Goal: Task Accomplishment & Management: Manage account settings

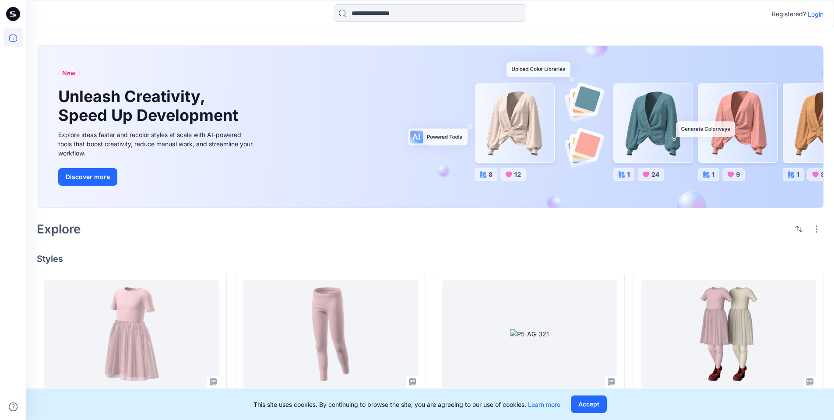
click at [816, 16] on p "Login" at bounding box center [815, 14] width 16 height 9
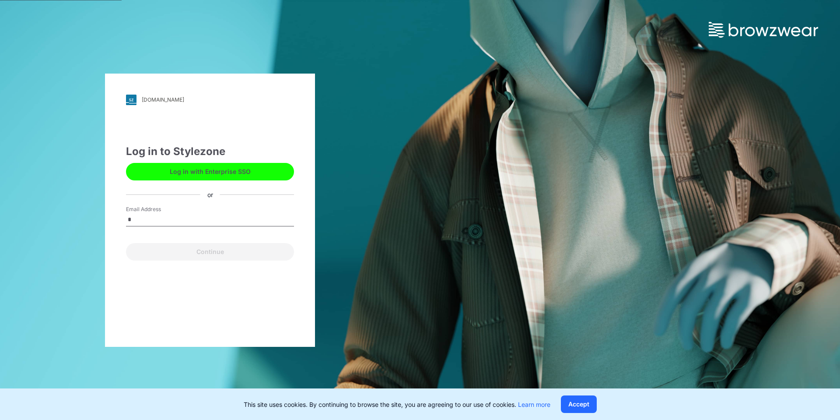
type input "**********"
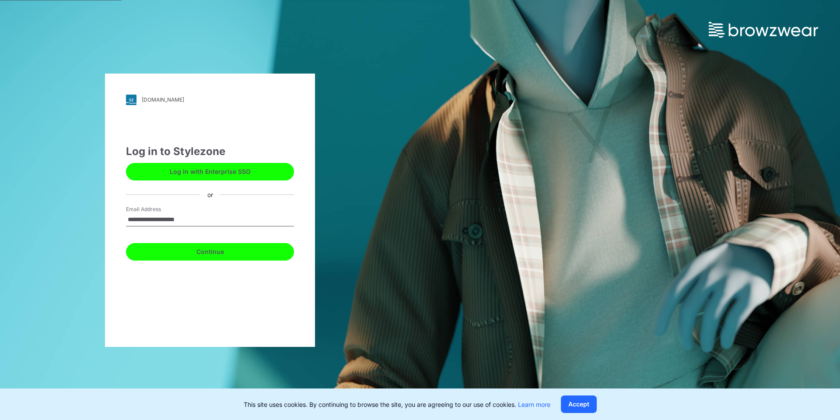
click at [203, 255] on button "Continue" at bounding box center [210, 252] width 168 height 18
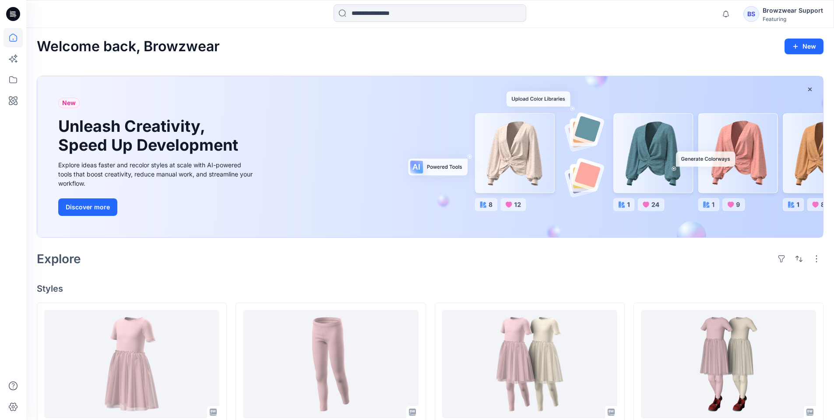
click at [16, 13] on icon at bounding box center [13, 14] width 14 height 14
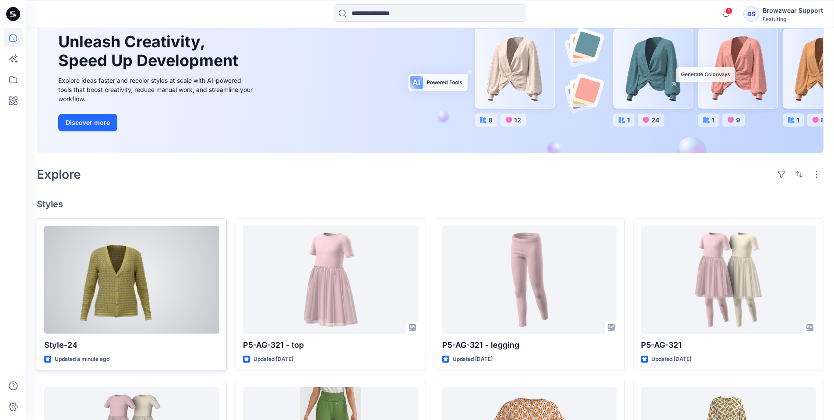
scroll to position [88, 0]
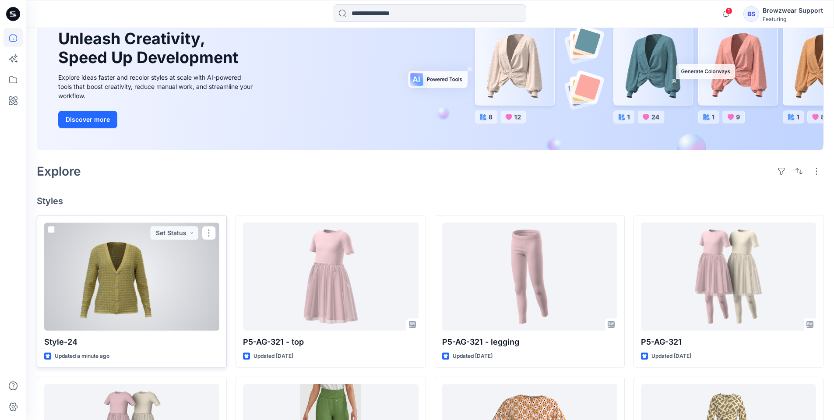
click at [121, 283] on div at bounding box center [131, 276] width 175 height 108
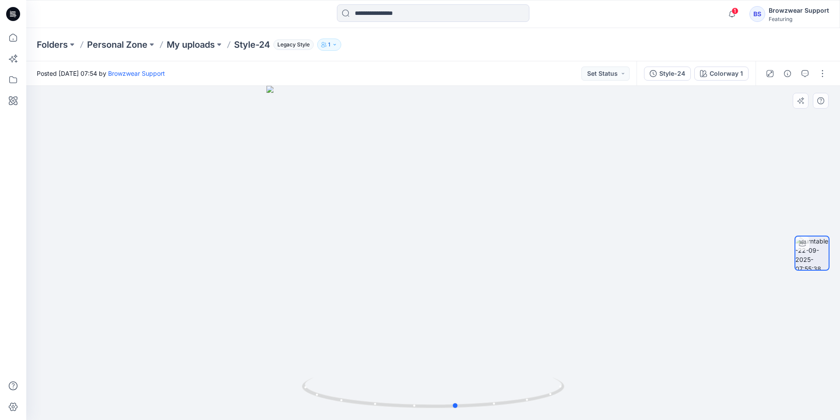
drag, startPoint x: 442, startPoint y: 407, endPoint x: 203, endPoint y: 373, distance: 241.7
click at [203, 373] on div at bounding box center [433, 253] width 814 height 334
click at [823, 74] on button "button" at bounding box center [823, 74] width 14 height 14
click at [792, 95] on button "Edit" at bounding box center [786, 94] width 81 height 16
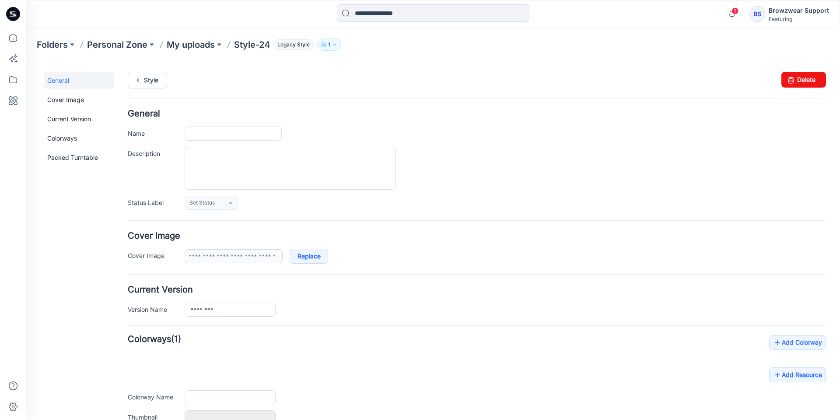
type input "********"
type input "**********"
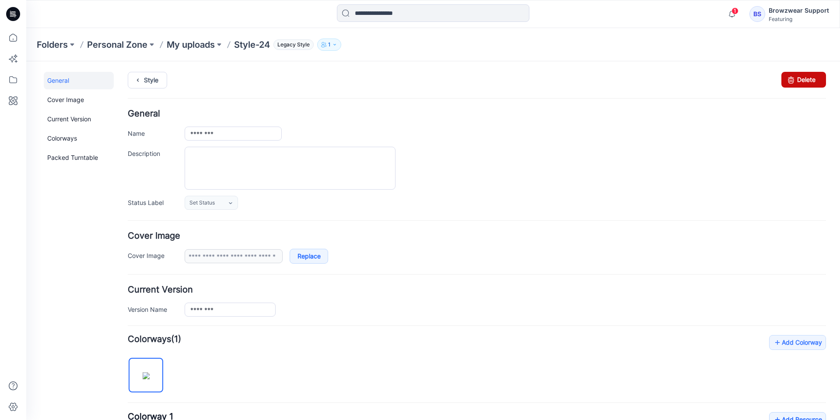
click at [789, 81] on icon at bounding box center [791, 80] width 12 height 16
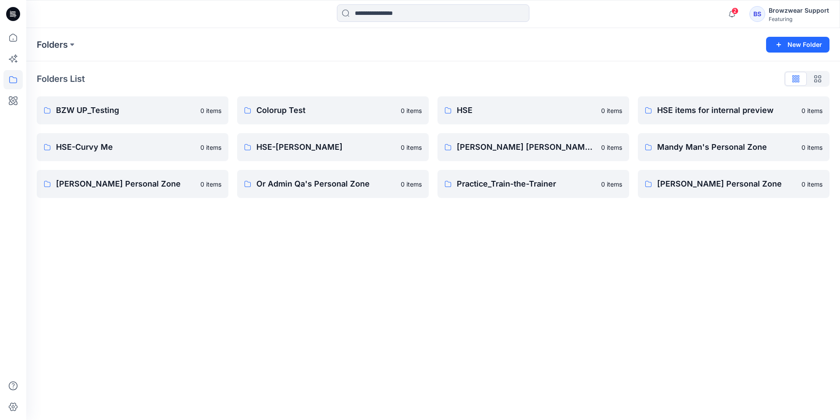
click at [18, 18] on icon at bounding box center [13, 14] width 14 height 14
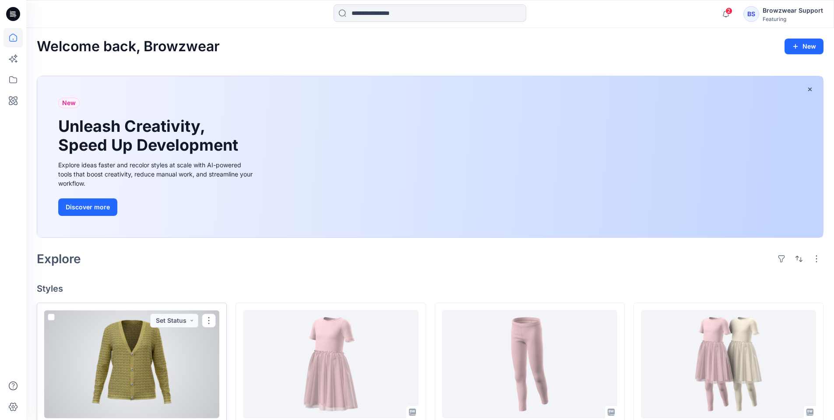
click at [146, 355] on div at bounding box center [131, 364] width 175 height 108
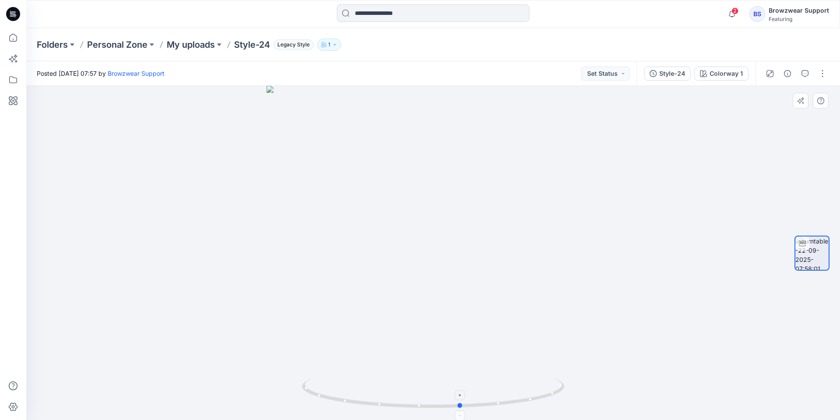
drag, startPoint x: 435, startPoint y: 410, endPoint x: 463, endPoint y: 407, distance: 28.2
click at [463, 407] on div at bounding box center [433, 253] width 814 height 334
click at [682, 72] on div "Style-24" at bounding box center [672, 74] width 26 height 10
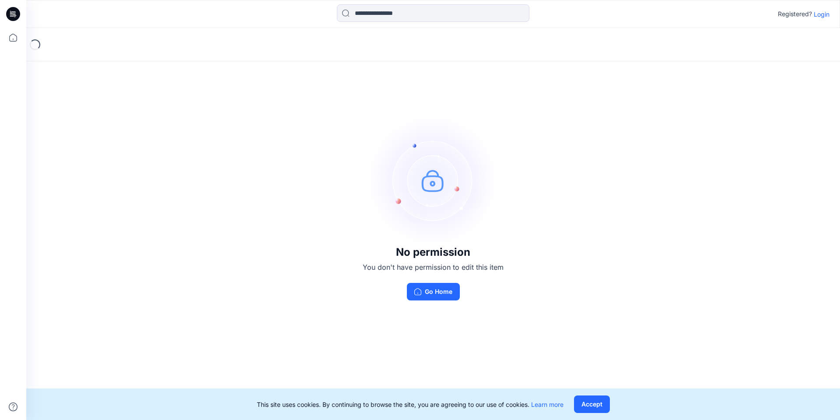
click at [816, 14] on p "Login" at bounding box center [822, 14] width 16 height 9
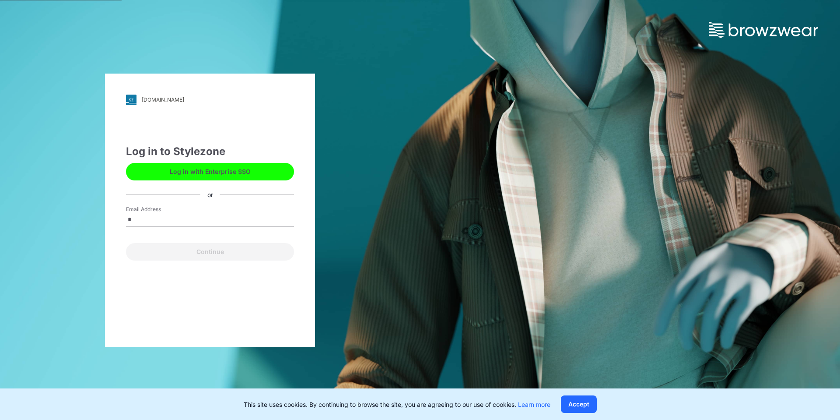
type input "**********"
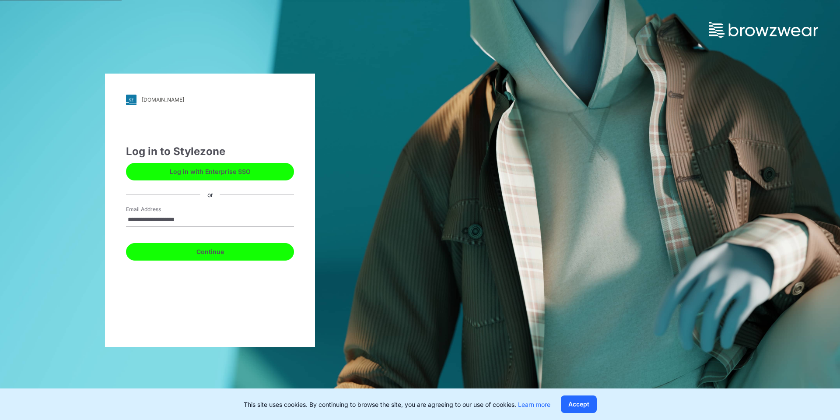
click at [216, 250] on button "Continue" at bounding box center [210, 252] width 168 height 18
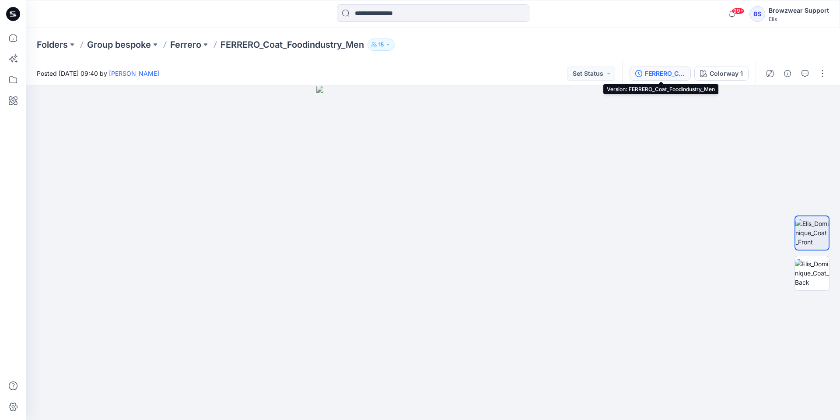
click at [666, 70] on div "FERRERO_Coat_Foodindustry_Men" at bounding box center [665, 74] width 40 height 10
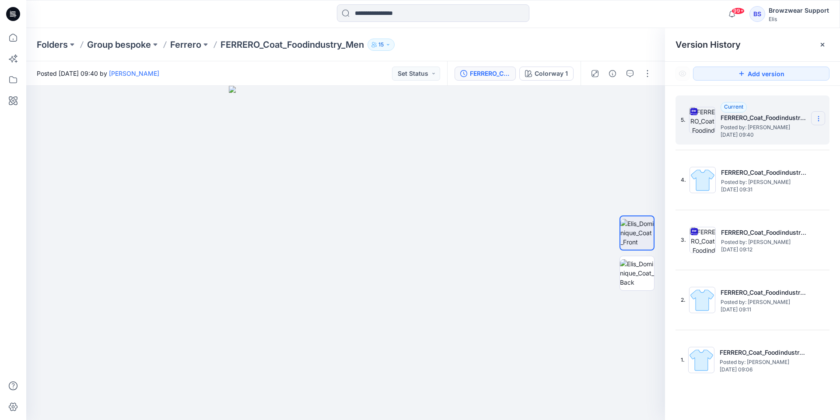
click at [821, 120] on icon at bounding box center [818, 118] width 7 height 7
click at [779, 139] on span "Download Source BW File" at bounding box center [775, 135] width 74 height 11
click at [757, 13] on div "BS" at bounding box center [758, 14] width 16 height 16
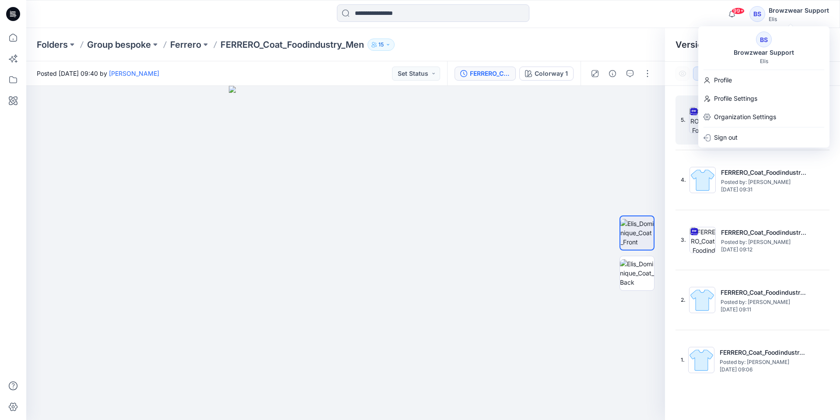
click at [759, 42] on div "BS" at bounding box center [764, 40] width 16 height 16
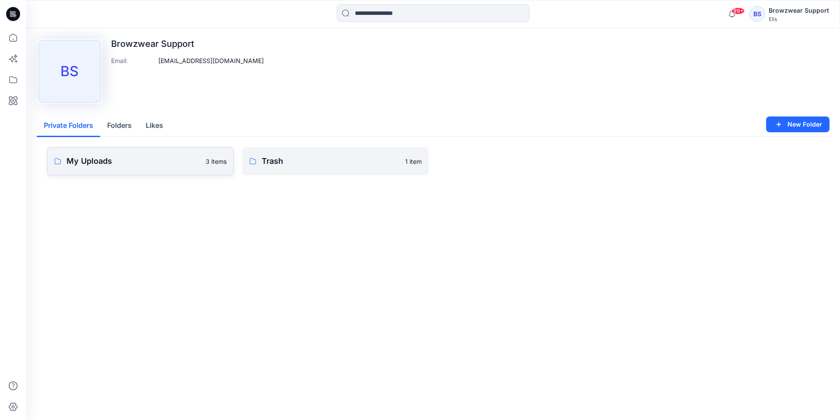
click at [119, 161] on p "My Uploads" at bounding box center [134, 161] width 134 height 12
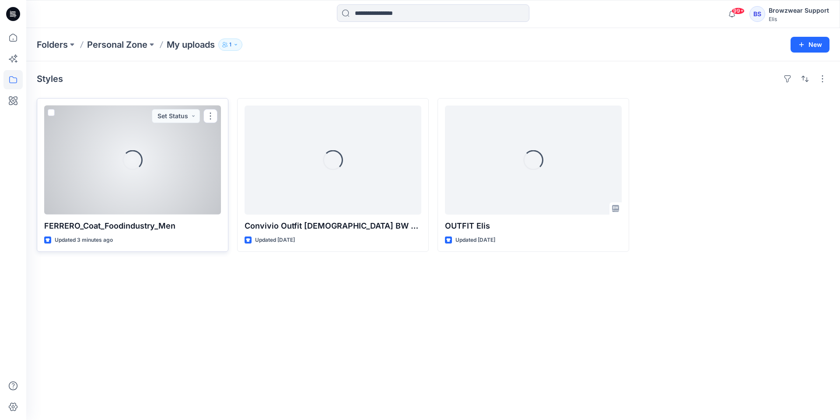
click at [144, 161] on div "Loading..." at bounding box center [132, 159] width 177 height 109
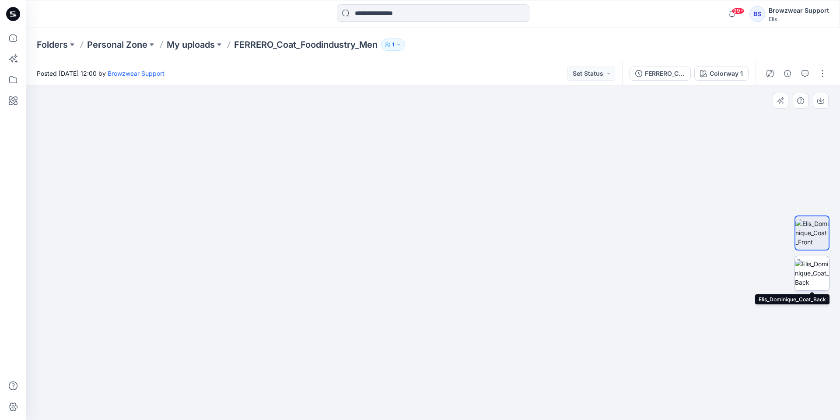
click at [811, 271] on img at bounding box center [812, 273] width 34 height 28
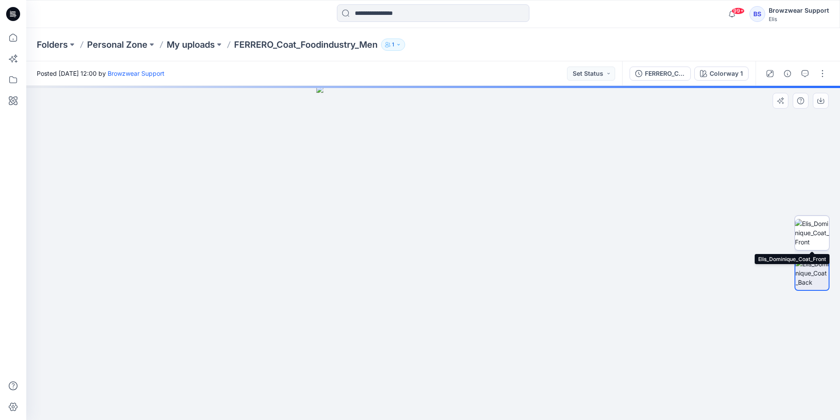
click at [817, 233] on img at bounding box center [812, 233] width 34 height 28
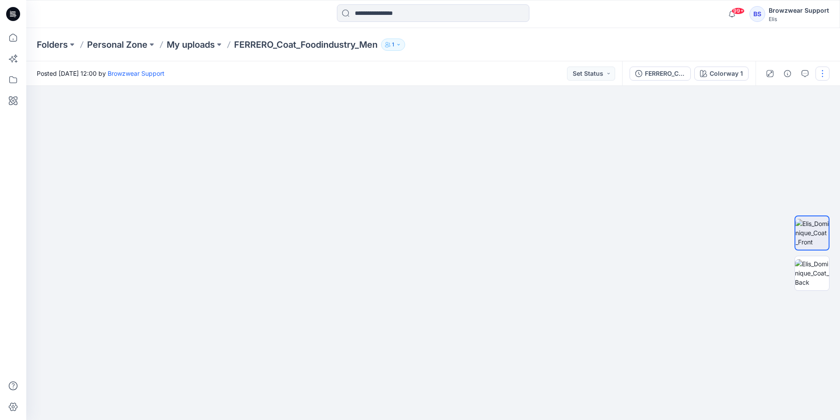
click at [821, 77] on button "button" at bounding box center [823, 74] width 14 height 14
click at [788, 116] on button "Edit" at bounding box center [786, 118] width 81 height 16
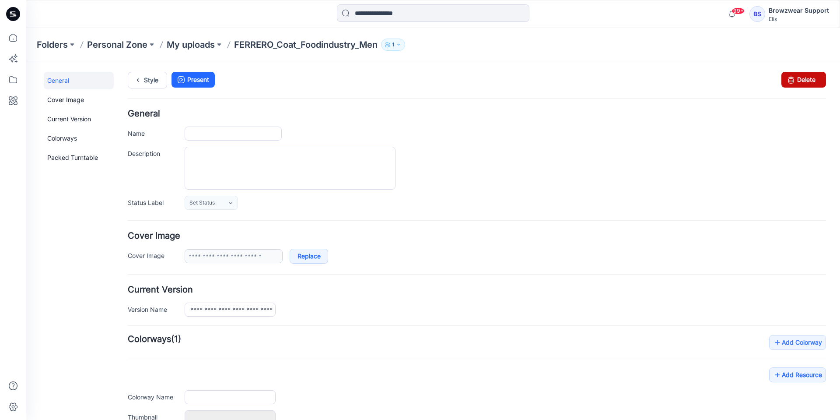
click at [799, 80] on link "Delete" at bounding box center [804, 80] width 45 height 16
type input "**********"
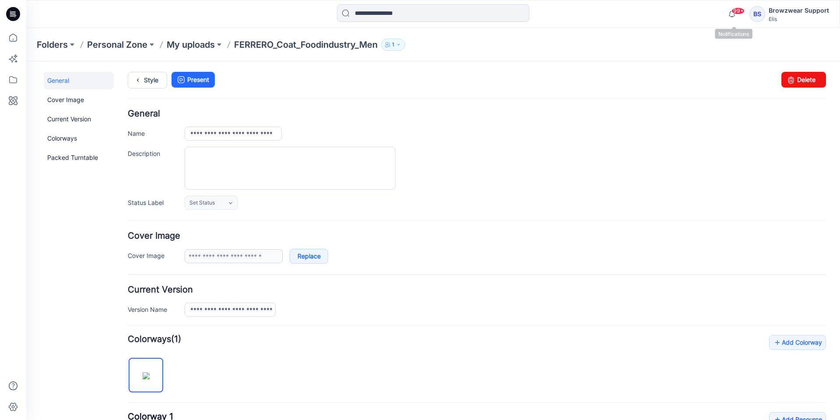
click at [776, 15] on div "Browzwear Support" at bounding box center [799, 10] width 60 height 11
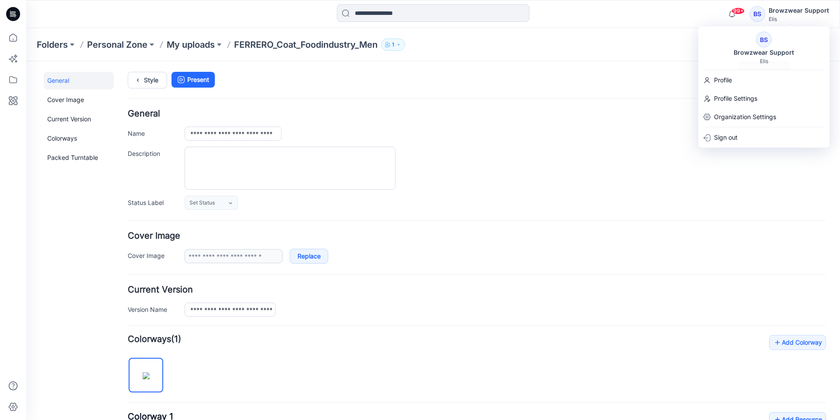
click at [763, 53] on div "Browzwear Support" at bounding box center [764, 52] width 71 height 11
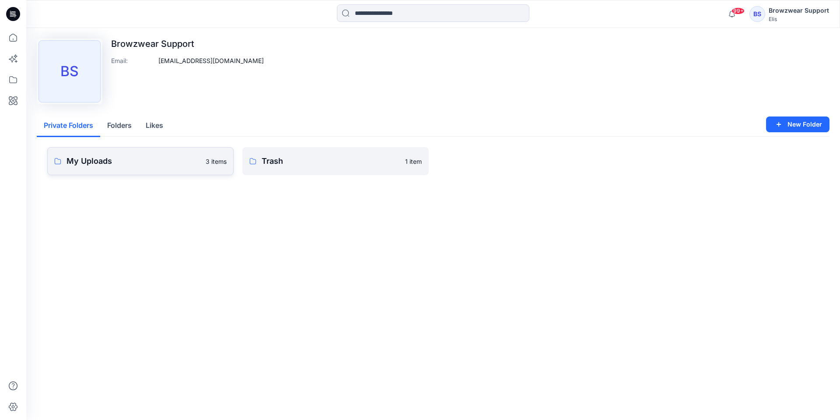
click at [110, 166] on p "My Uploads" at bounding box center [134, 161] width 134 height 12
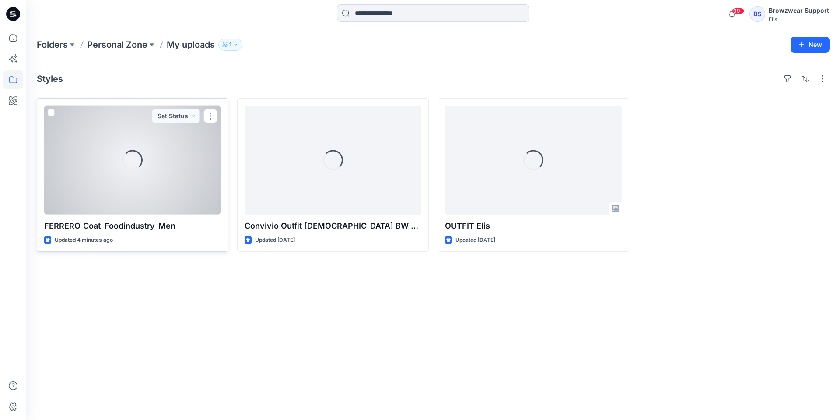
click at [106, 163] on div "Loading..." at bounding box center [132, 159] width 177 height 109
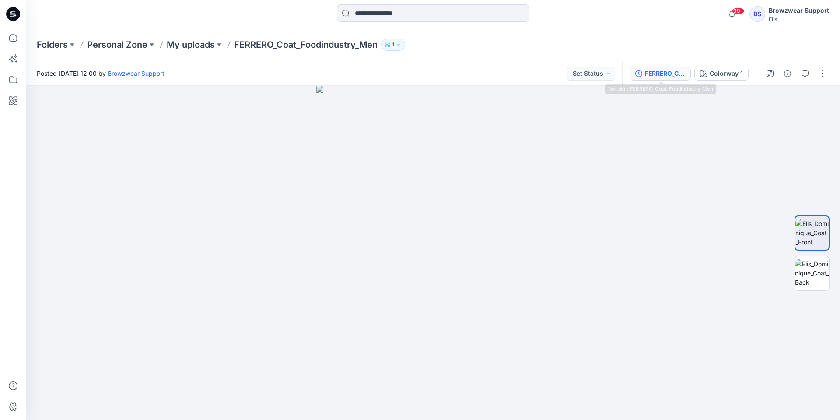
click at [666, 77] on div "FERRERO_Coat_Foodindustry_Men" at bounding box center [665, 74] width 40 height 10
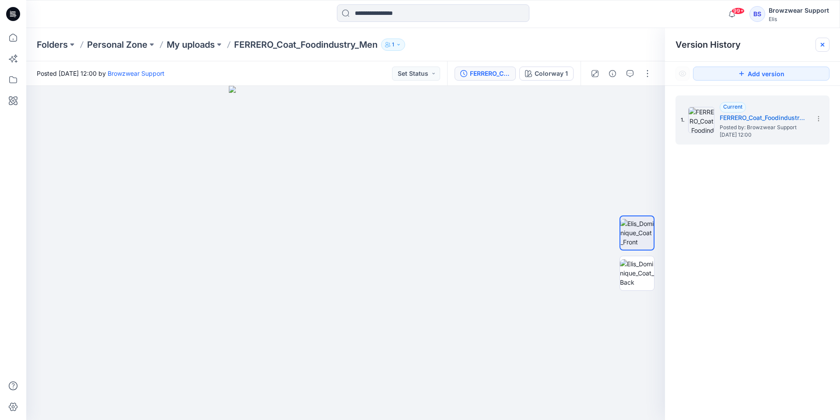
click at [821, 45] on icon at bounding box center [822, 44] width 7 height 7
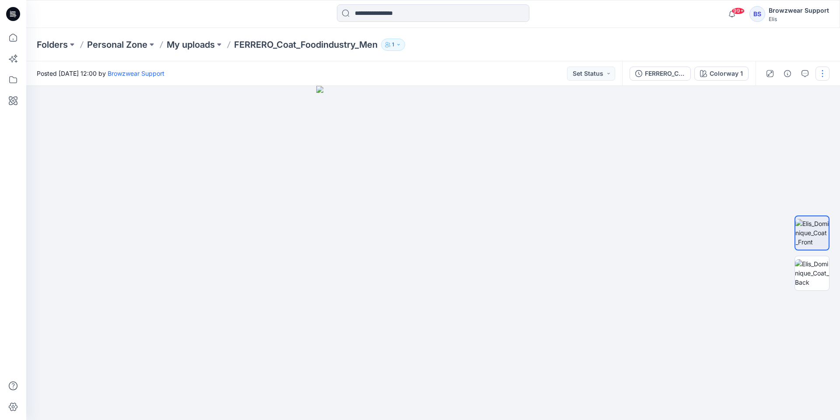
click at [821, 75] on button "button" at bounding box center [823, 74] width 14 height 14
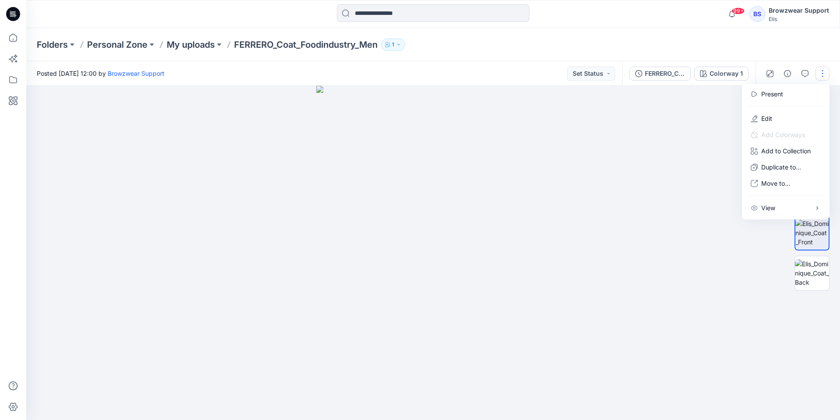
click at [581, 279] on div at bounding box center [433, 253] width 814 height 334
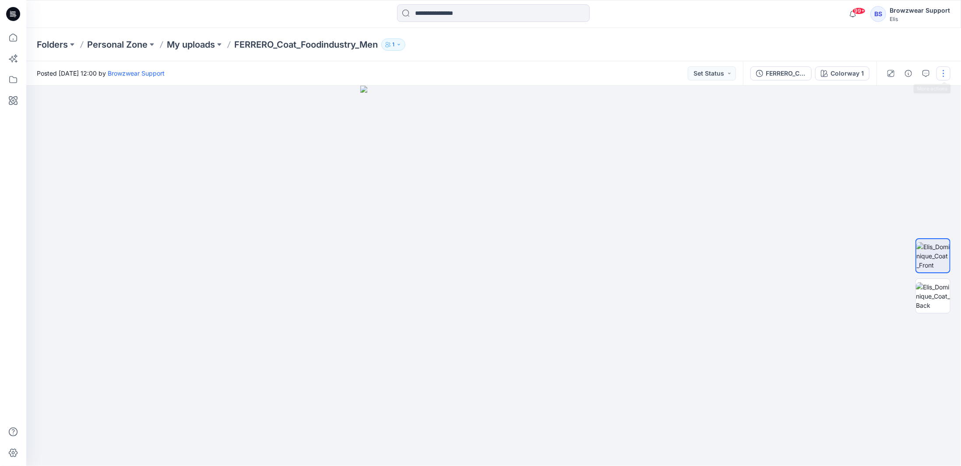
click at [840, 74] on button "button" at bounding box center [943, 74] width 14 height 14
click at [840, 116] on button "Edit" at bounding box center [906, 118] width 81 height 16
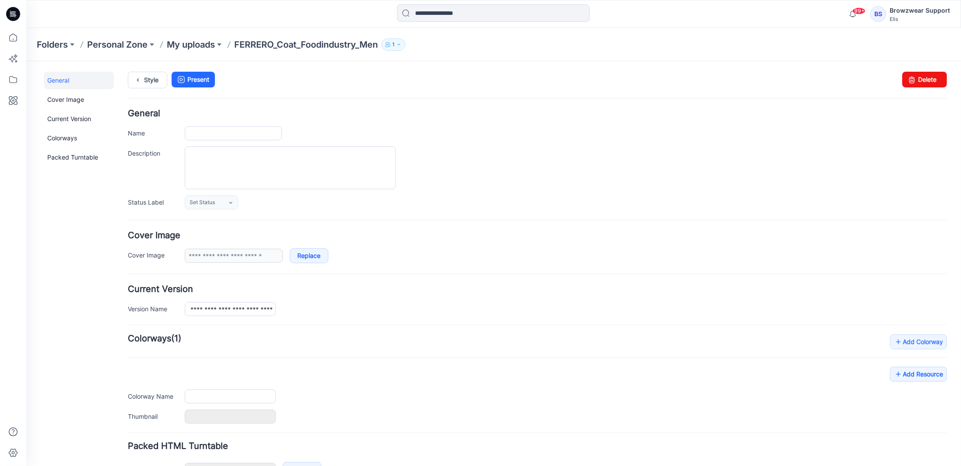
type input "**********"
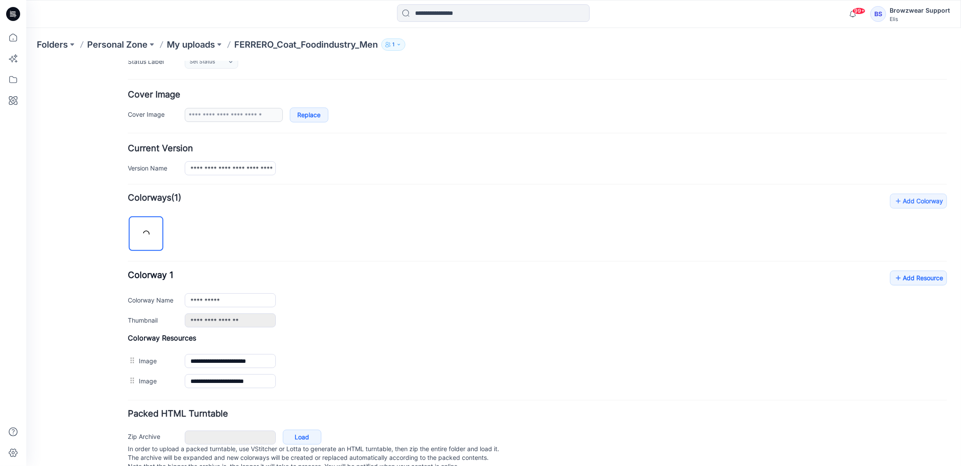
scroll to position [161, 0]
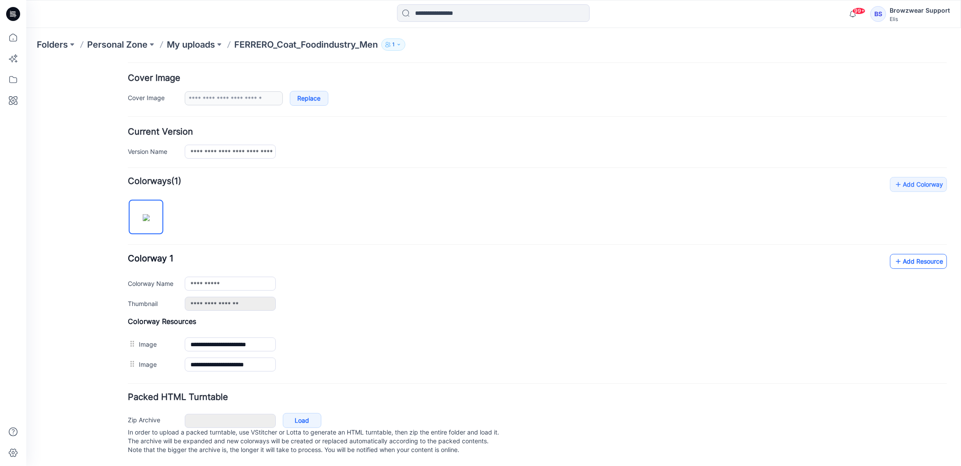
click at [938, 254] on link "Add Resource" at bounding box center [917, 261] width 57 height 15
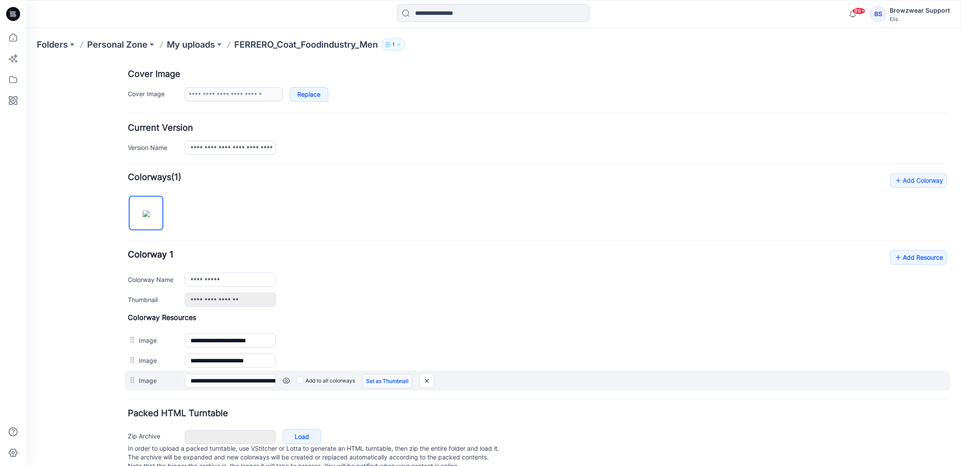
click at [372, 377] on link "Set as Thumbnail" at bounding box center [386, 381] width 50 height 15
type input "**********"
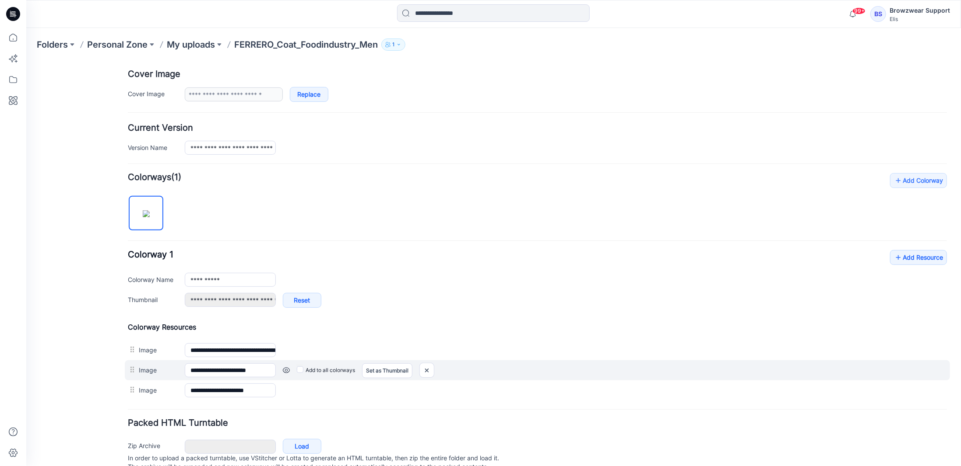
click at [284, 367] on link at bounding box center [285, 370] width 7 height 7
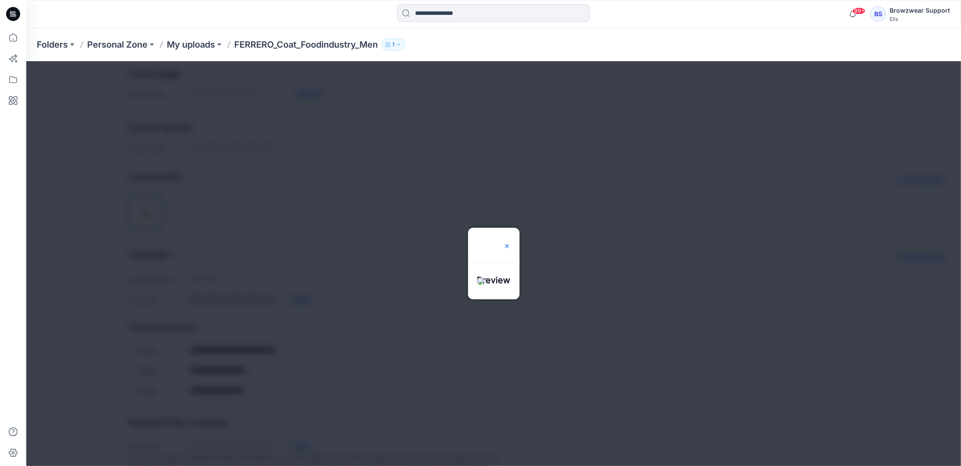
click at [510, 242] on img at bounding box center [506, 245] width 7 height 7
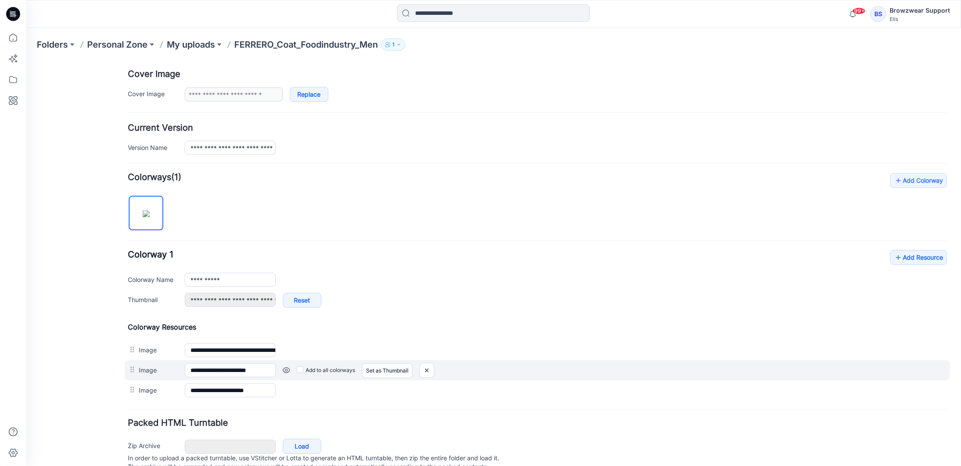
click at [285, 369] on link at bounding box center [285, 370] width 7 height 7
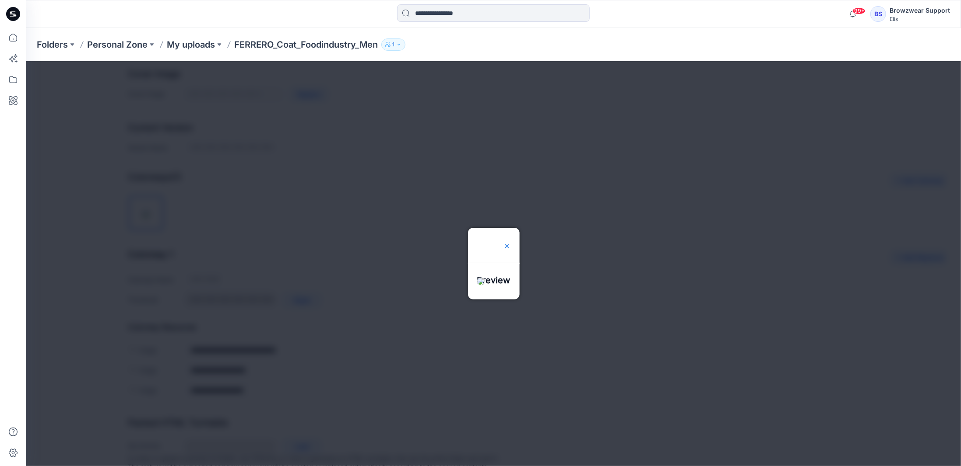
click at [510, 242] on img at bounding box center [506, 245] width 7 height 7
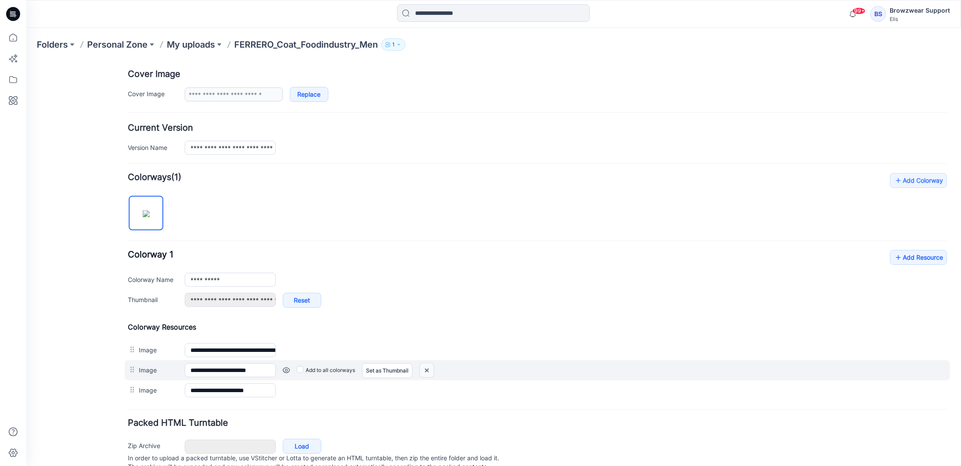
drag, startPoint x: 425, startPoint y: 367, endPoint x: 547, endPoint y: 88, distance: 304.1
click at [425, 366] on img at bounding box center [426, 370] width 14 height 14
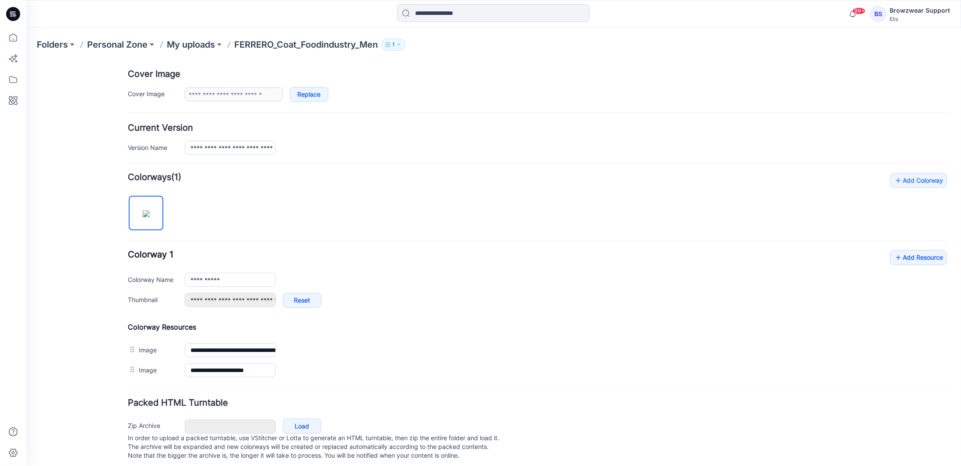
scroll to position [0, 0]
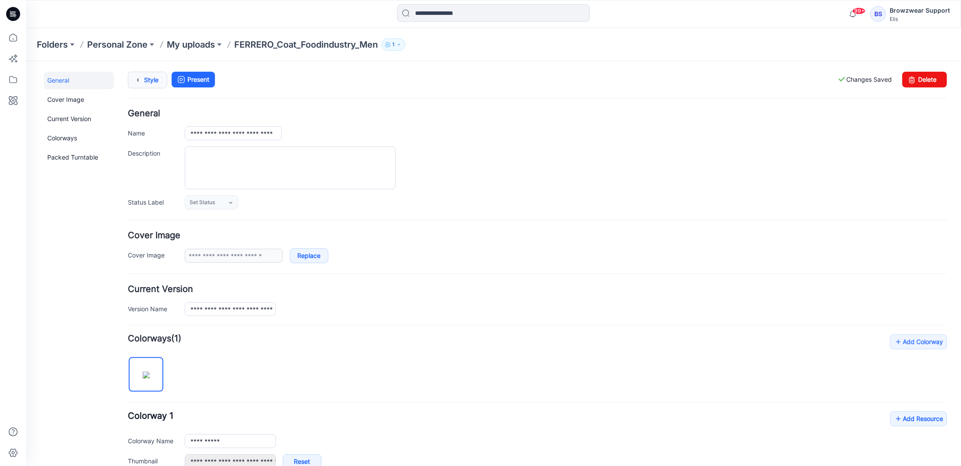
click at [156, 81] on link "Style" at bounding box center [146, 79] width 39 height 17
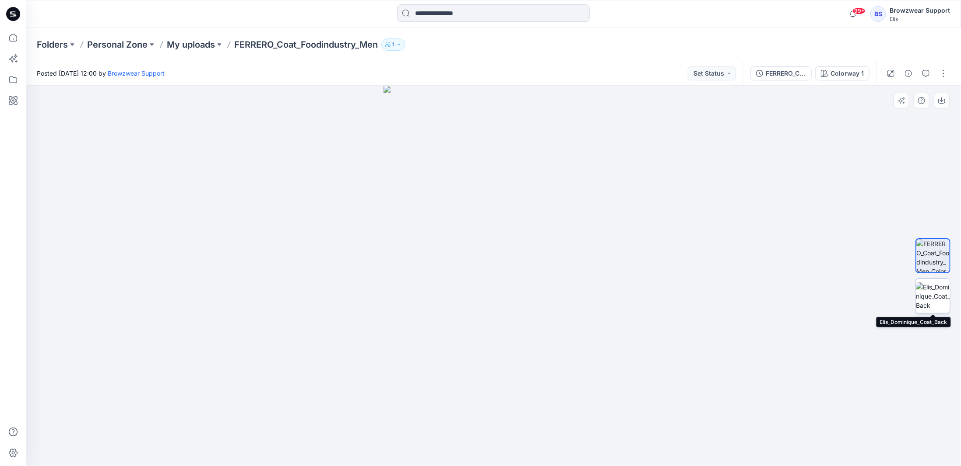
click at [925, 294] on img at bounding box center [932, 297] width 34 height 28
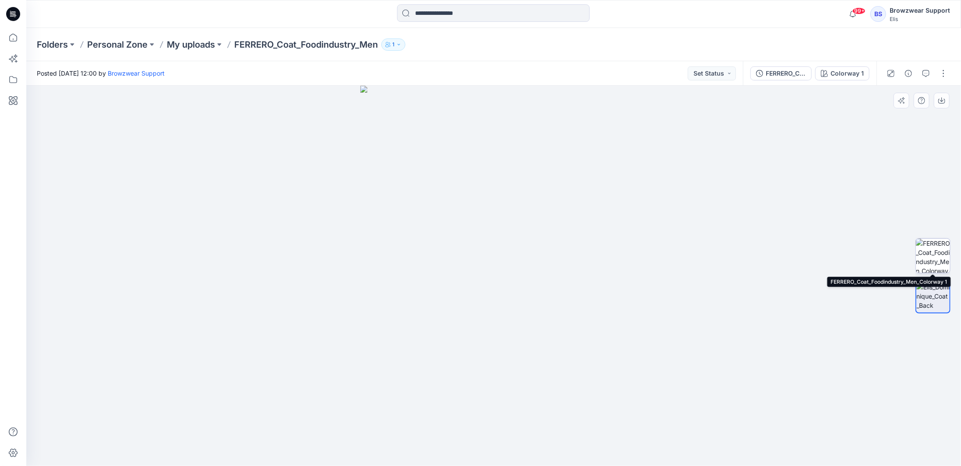
click at [928, 259] on img at bounding box center [932, 256] width 34 height 34
click at [943, 72] on button "button" at bounding box center [943, 74] width 14 height 14
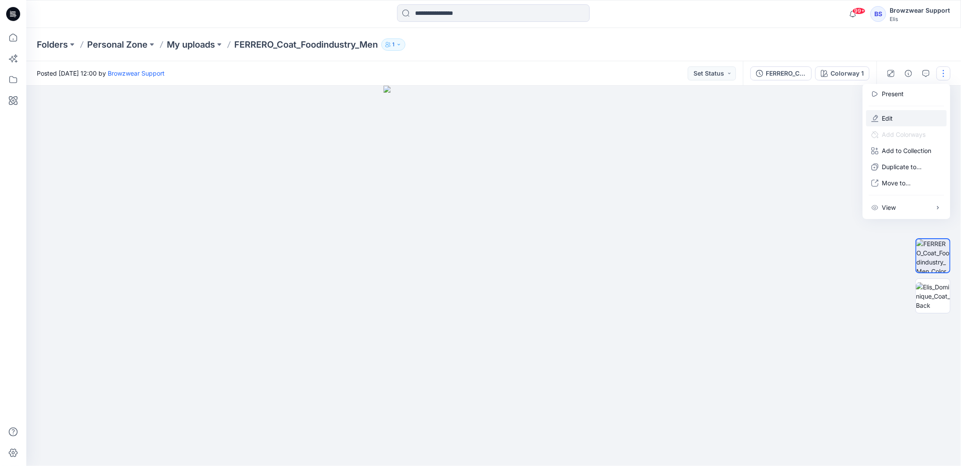
click at [895, 115] on button "Edit" at bounding box center [906, 118] width 81 height 16
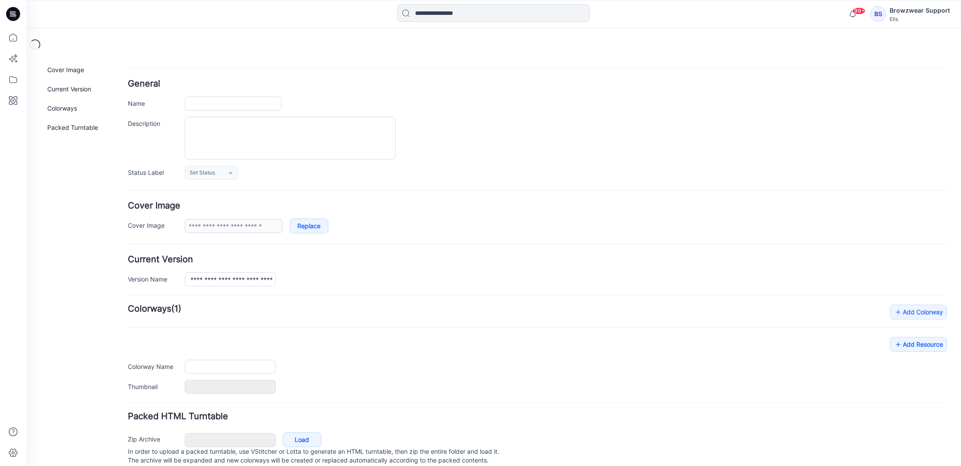
type input "**********"
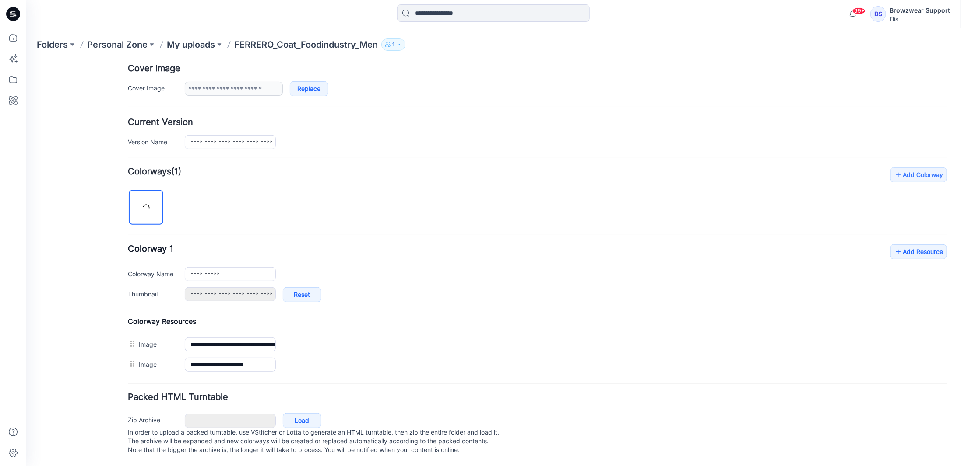
scroll to position [172, 0]
click at [910, 246] on link "Add Resource" at bounding box center [917, 251] width 57 height 15
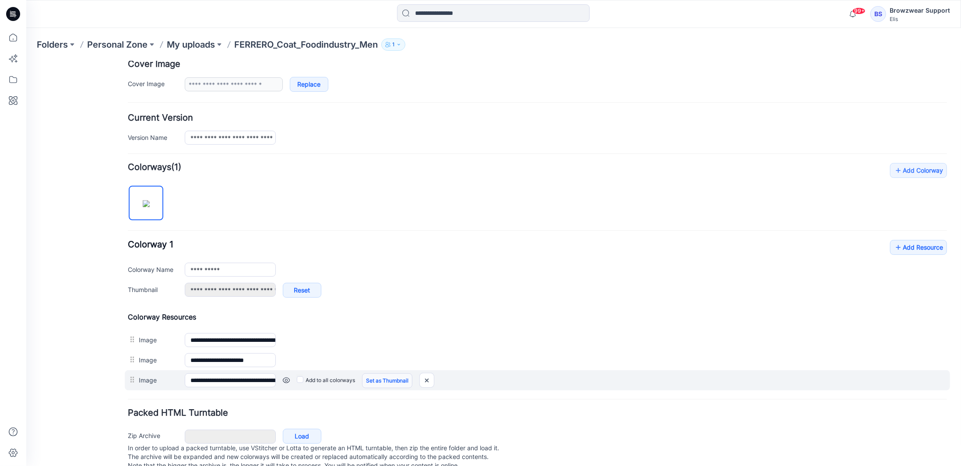
click at [389, 376] on link "Set as Thumbnail" at bounding box center [386, 380] width 50 height 15
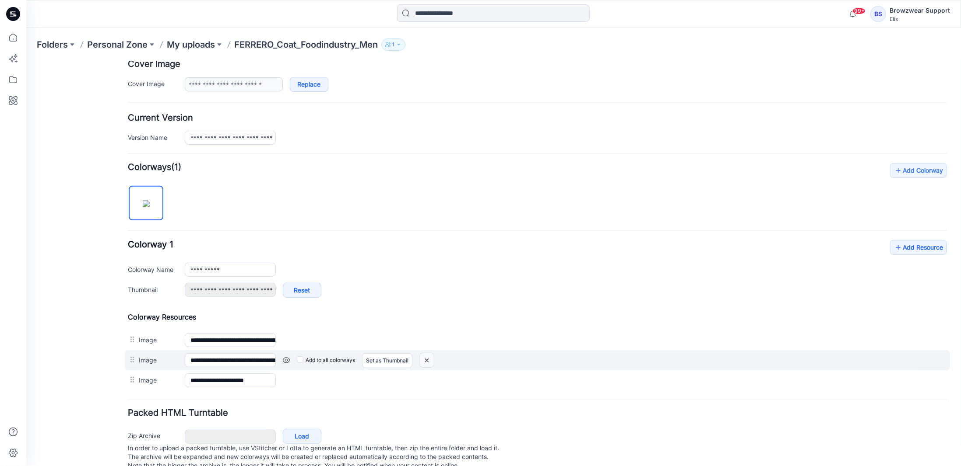
drag, startPoint x: 428, startPoint y: 356, endPoint x: 539, endPoint y: 102, distance: 277.9
click at [428, 356] on img at bounding box center [426, 360] width 14 height 14
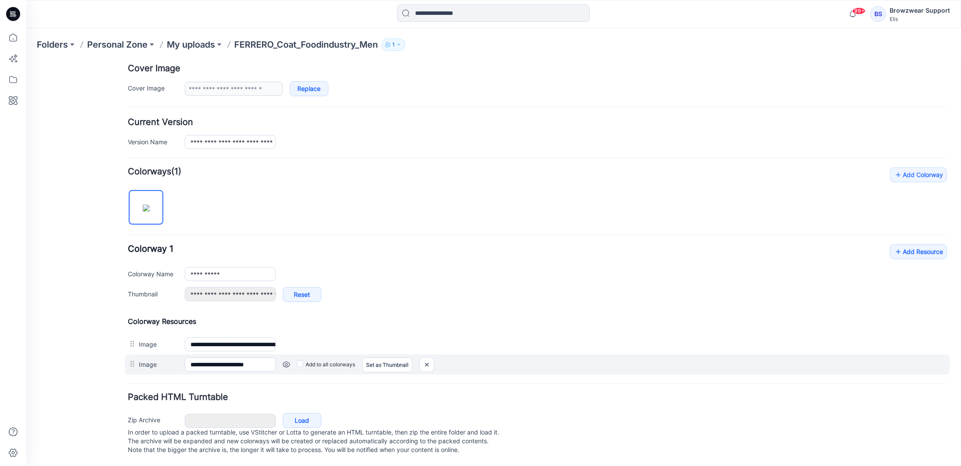
click at [141, 359] on label "Image" at bounding box center [156, 364] width 37 height 10
click at [184, 358] on input "**********" at bounding box center [229, 365] width 91 height 14
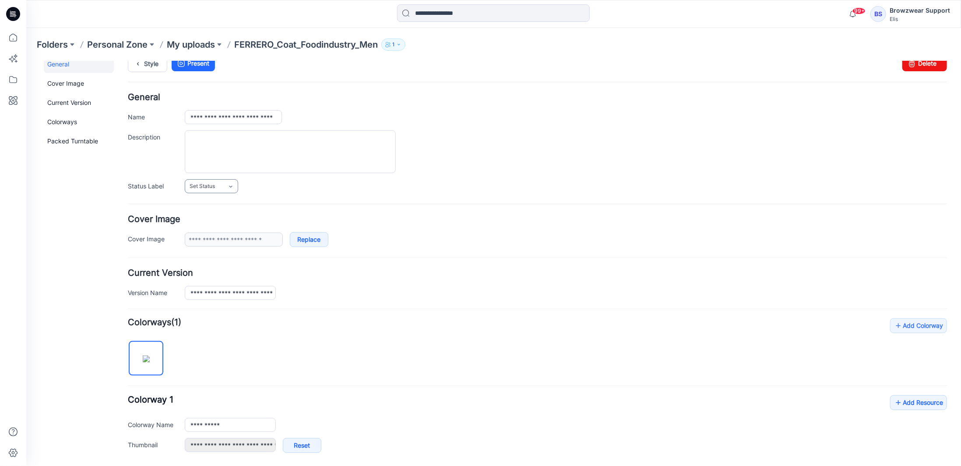
scroll to position [0, 0]
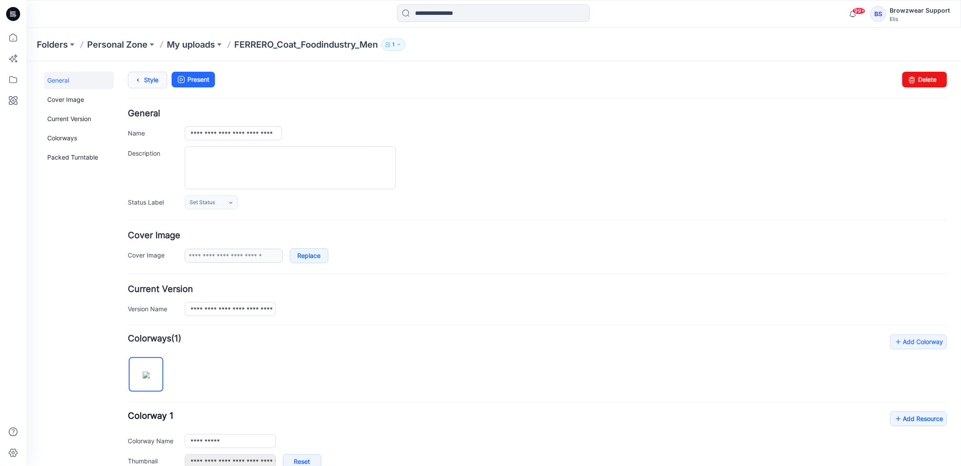
click at [153, 80] on link "Style" at bounding box center [146, 79] width 39 height 17
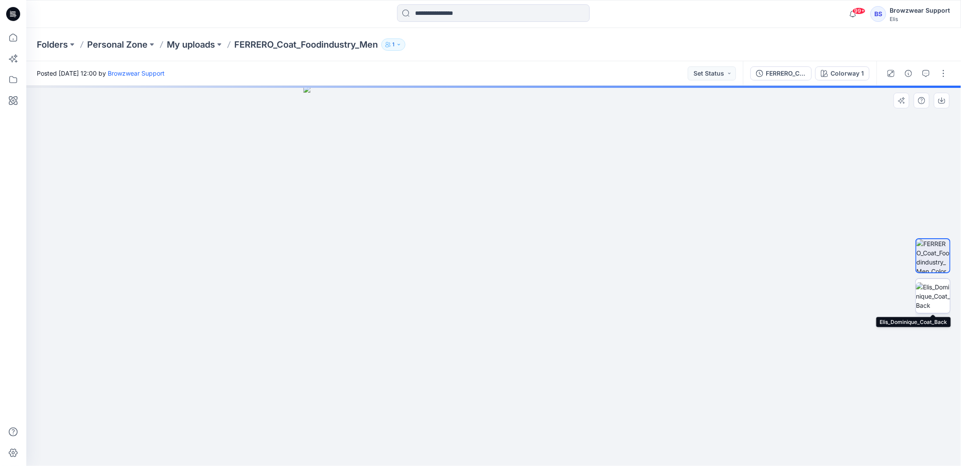
click at [932, 298] on img at bounding box center [932, 297] width 34 height 28
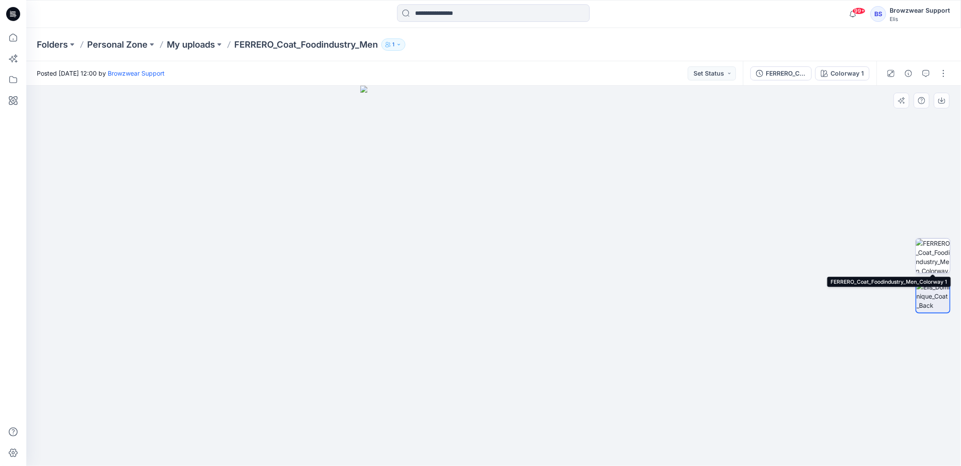
click at [932, 253] on img at bounding box center [932, 256] width 34 height 34
click at [943, 73] on button "button" at bounding box center [943, 74] width 14 height 14
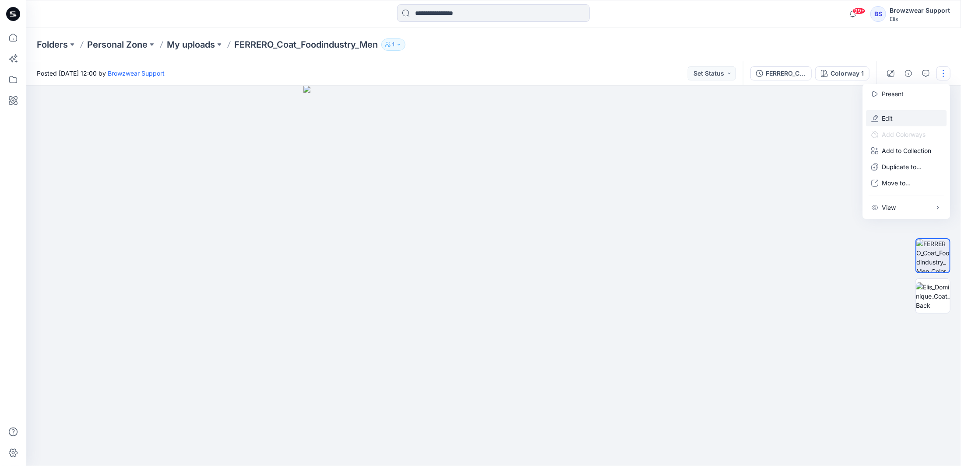
click at [902, 117] on button "Edit" at bounding box center [906, 118] width 81 height 16
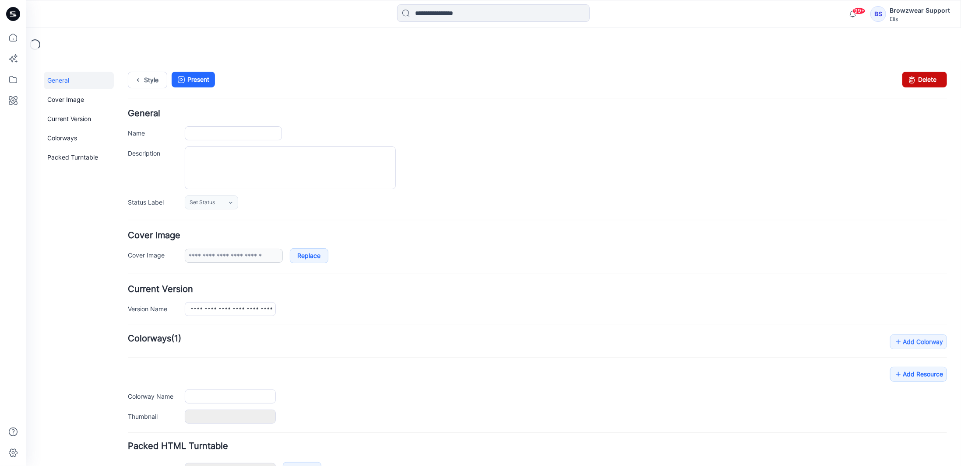
click at [922, 77] on link "Delete" at bounding box center [923, 79] width 45 height 16
type input "**********"
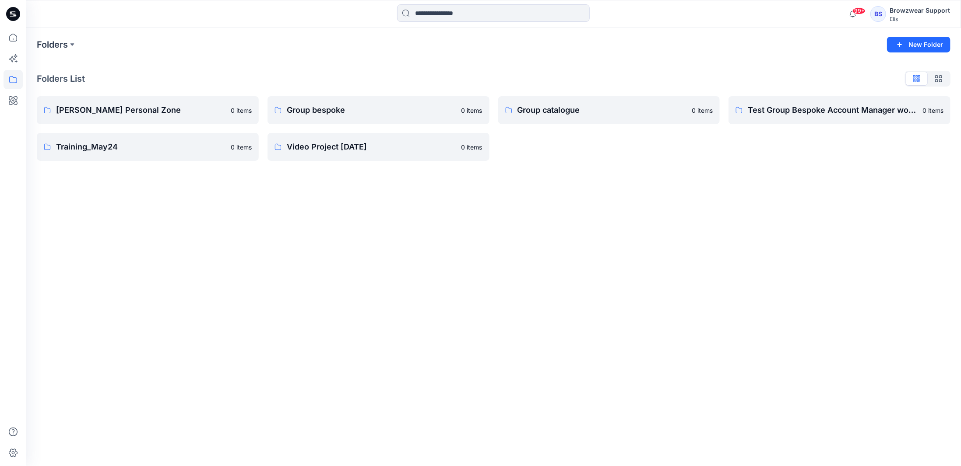
click at [884, 19] on div "BS" at bounding box center [878, 14] width 16 height 16
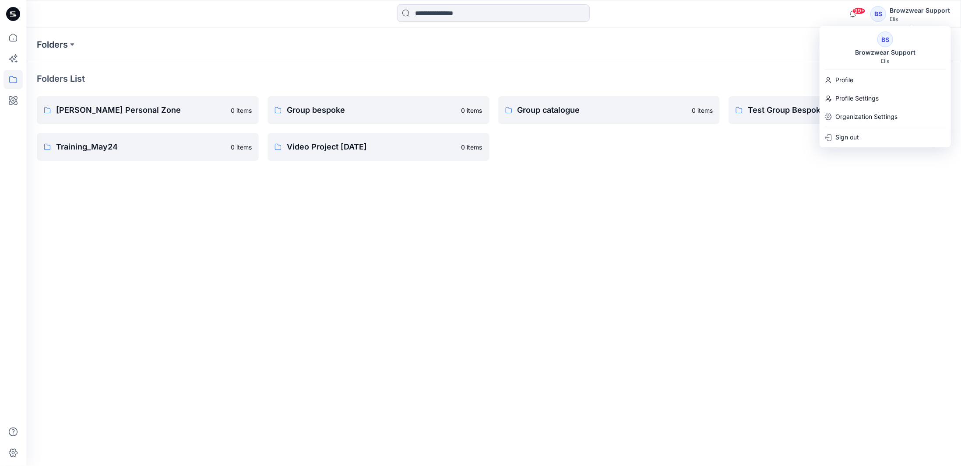
click at [878, 48] on div "Browzwear Support" at bounding box center [884, 52] width 71 height 11
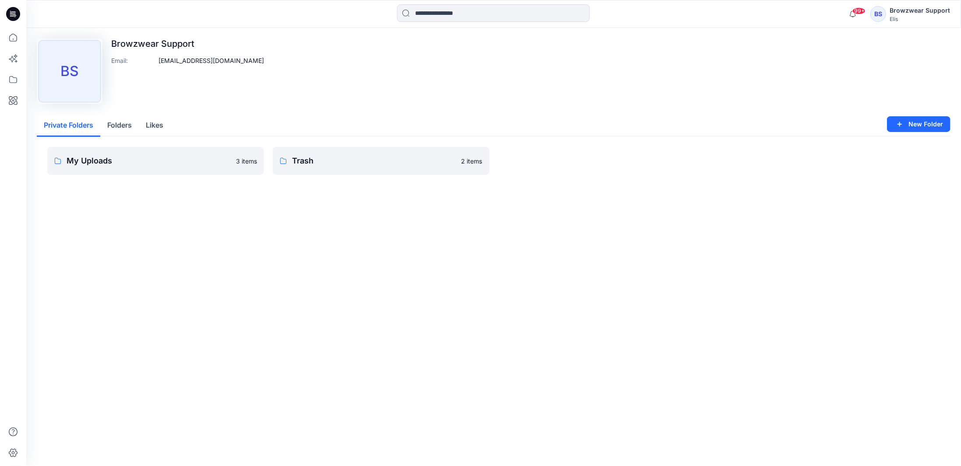
click at [143, 165] on p "My Uploads" at bounding box center [149, 161] width 164 height 12
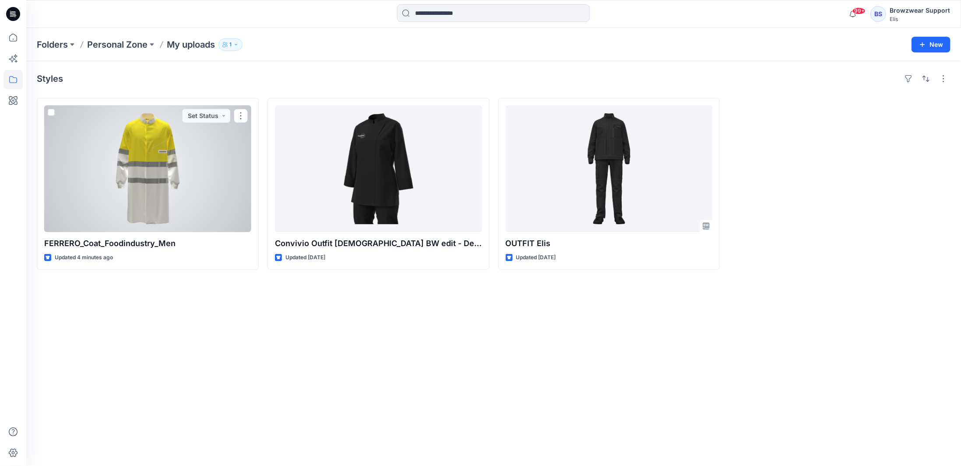
click at [168, 189] on div at bounding box center [147, 168] width 207 height 127
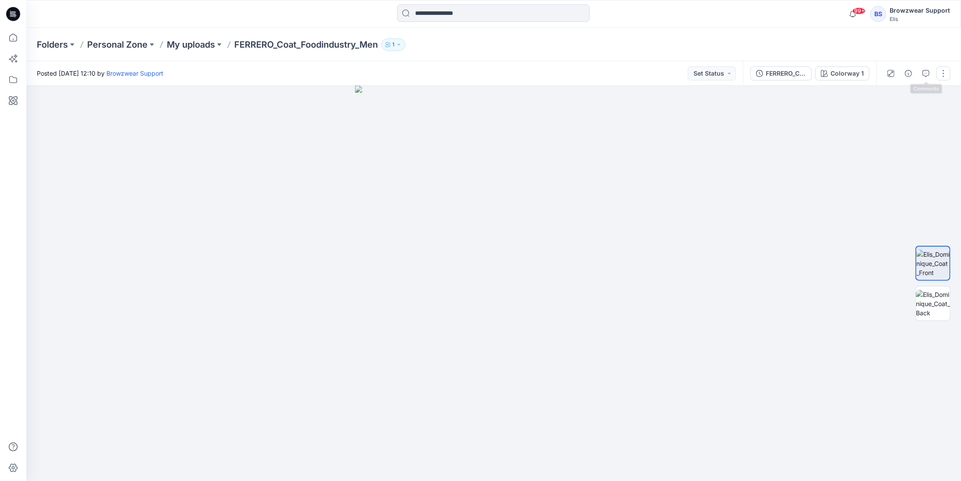
click at [947, 74] on button "button" at bounding box center [943, 74] width 14 height 14
click at [902, 114] on button "Edit" at bounding box center [906, 118] width 81 height 16
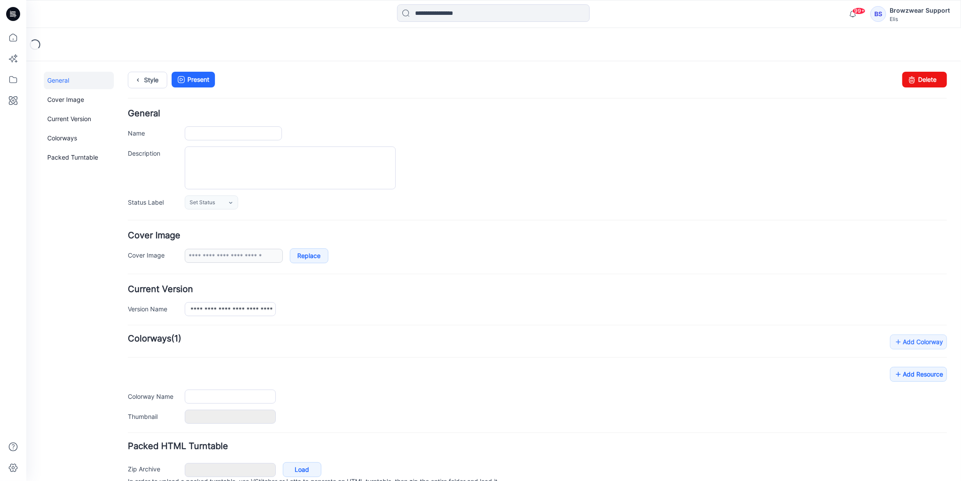
type input "**********"
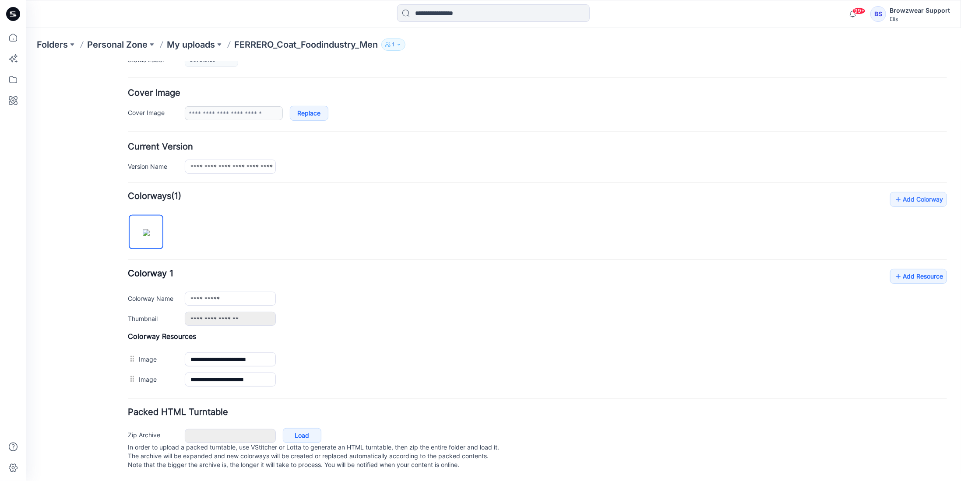
scroll to position [147, 0]
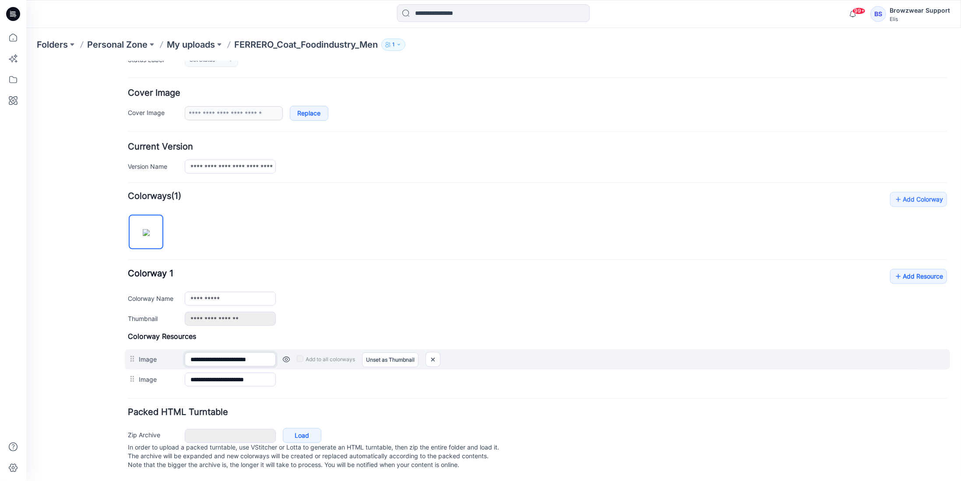
drag, startPoint x: 189, startPoint y: 351, endPoint x: 318, endPoint y: 347, distance: 128.7
click at [318, 349] on div "**********" at bounding box center [536, 359] width 825 height 20
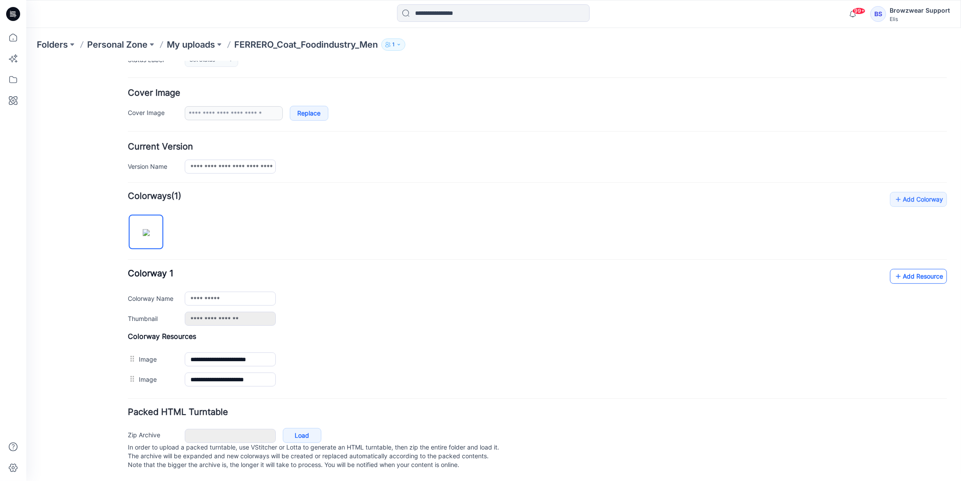
click at [895, 270] on link "Add Resource" at bounding box center [917, 276] width 57 height 15
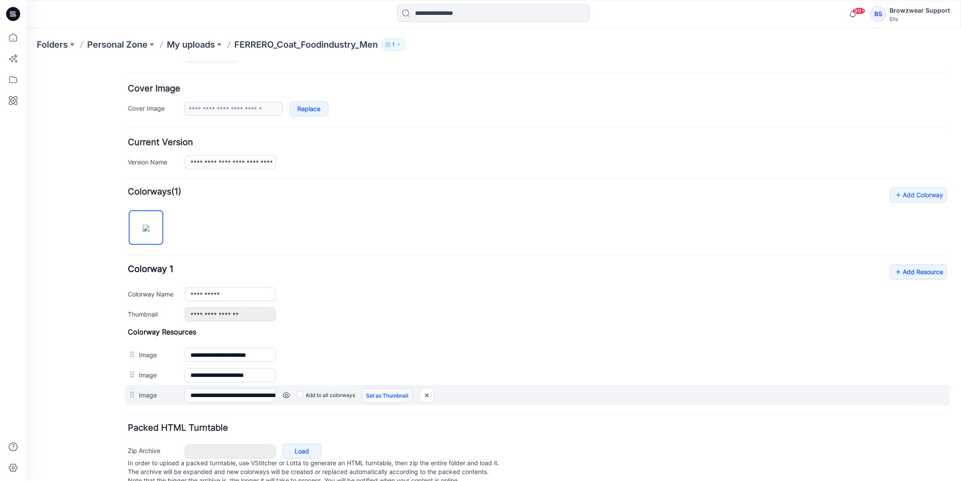
click at [383, 391] on link "Set as Thumbnail" at bounding box center [386, 395] width 50 height 15
type input "**********"
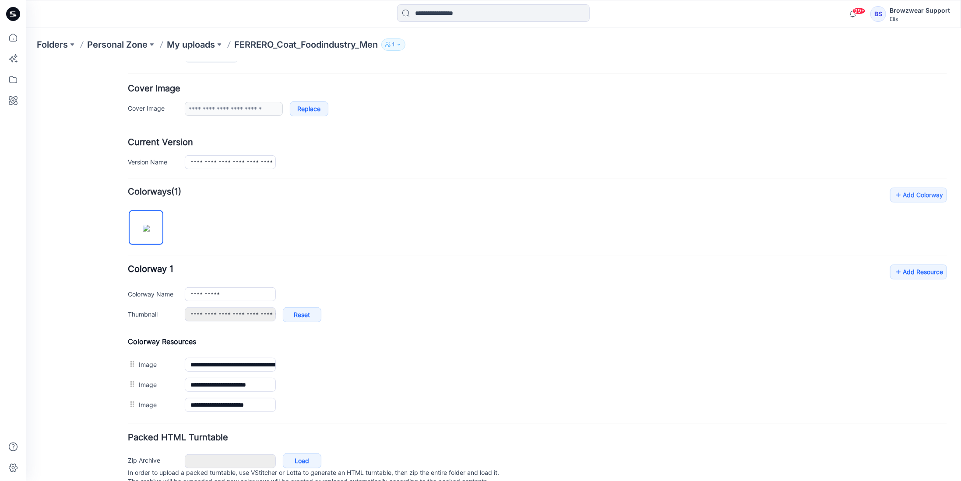
click at [26, 61] on img at bounding box center [26, 61] width 0 height 0
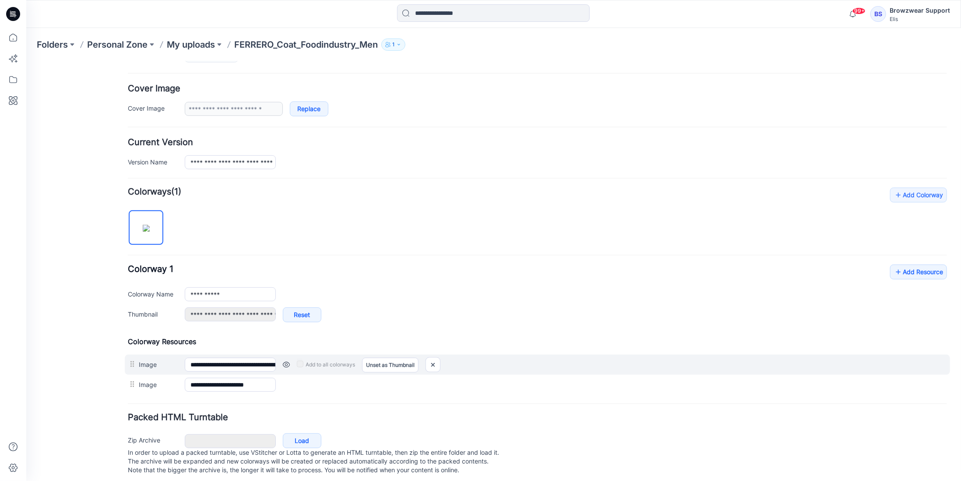
scroll to position [0, 48]
click at [350, 356] on div "**********" at bounding box center [536, 364] width 825 height 20
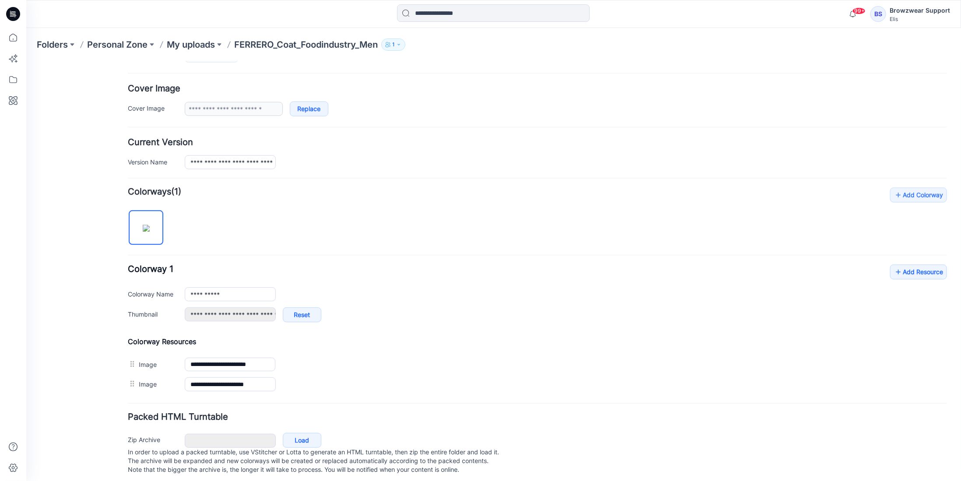
scroll to position [0, 0]
type input "**********"
click at [285, 337] on h4 "Colorway Resources" at bounding box center [536, 341] width 819 height 9
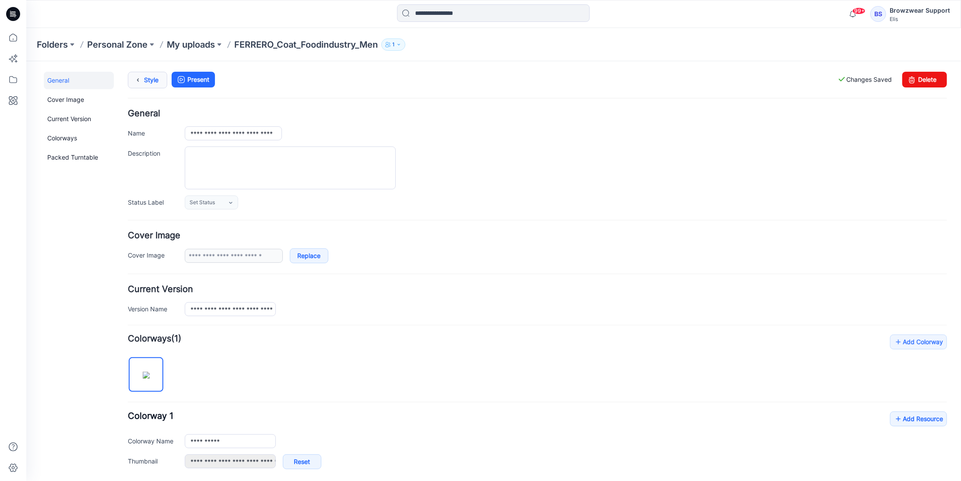
click at [148, 74] on link "Style" at bounding box center [146, 79] width 39 height 17
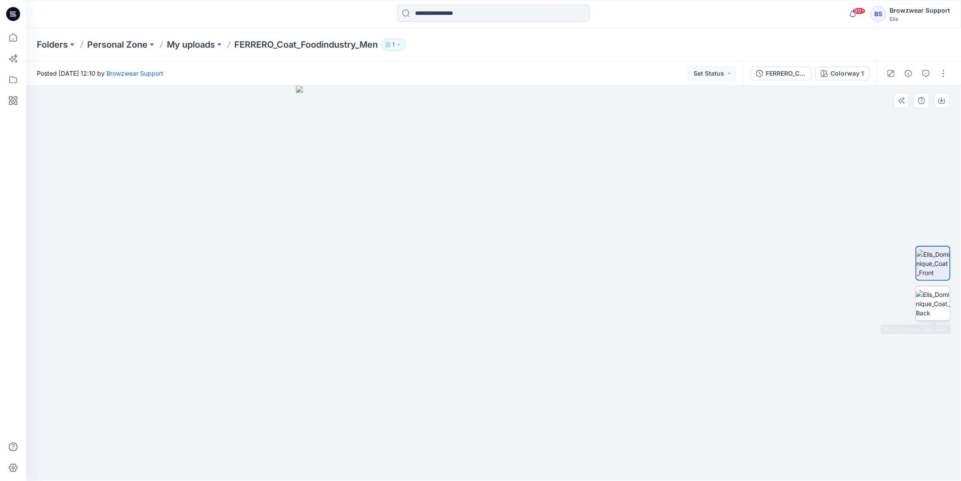
click at [926, 305] on img at bounding box center [932, 304] width 34 height 28
click at [932, 260] on img at bounding box center [932, 264] width 34 height 28
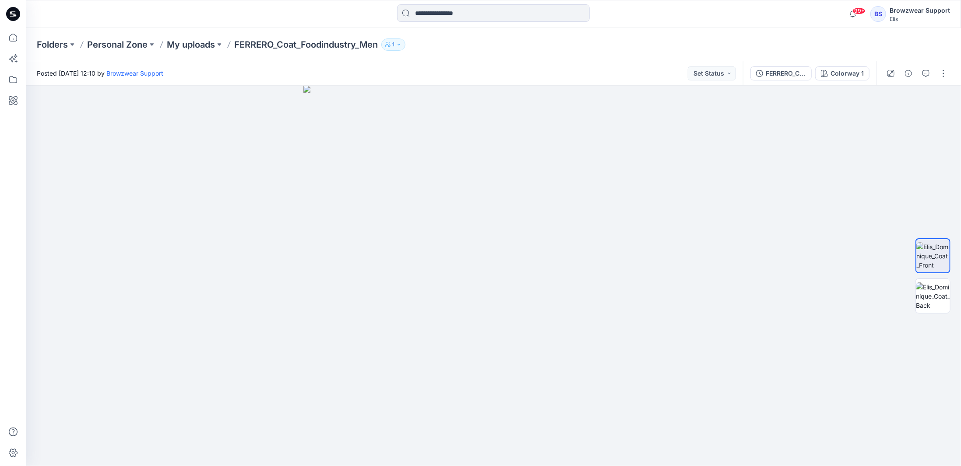
drag, startPoint x: 82, startPoint y: 197, endPoint x: 69, endPoint y: 18, distance: 180.3
click at [82, 197] on div at bounding box center [493, 276] width 934 height 381
